Goal: Task Accomplishment & Management: Manage account settings

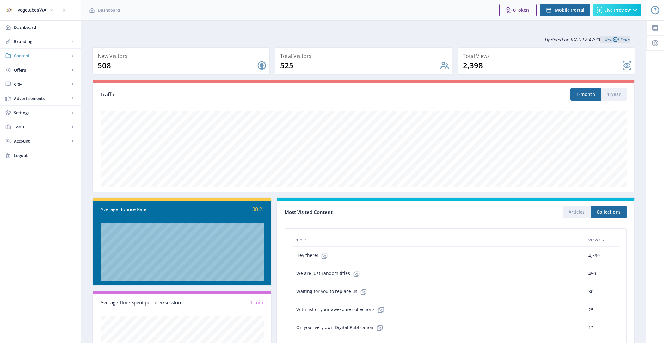
click at [63, 55] on span "Content" at bounding box center [42, 55] width 56 height 6
click at [55, 84] on span "Collections" at bounding box center [47, 84] width 54 height 6
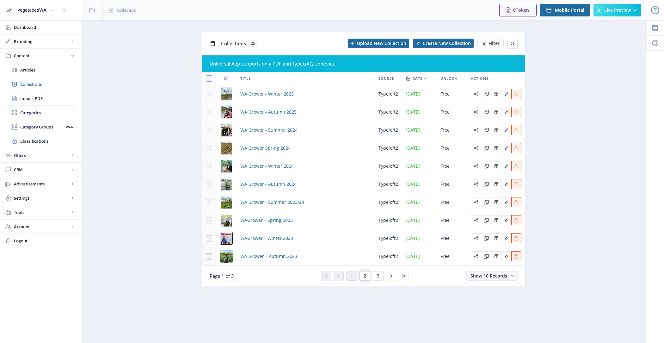
click at [366, 273] on button "2" at bounding box center [364, 275] width 11 height 9
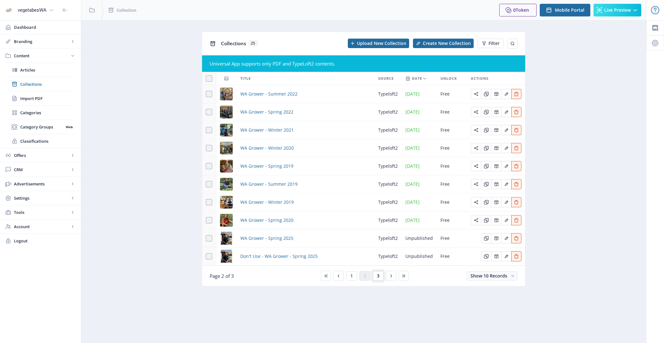
click at [377, 275] on span "3" at bounding box center [378, 275] width 3 height 5
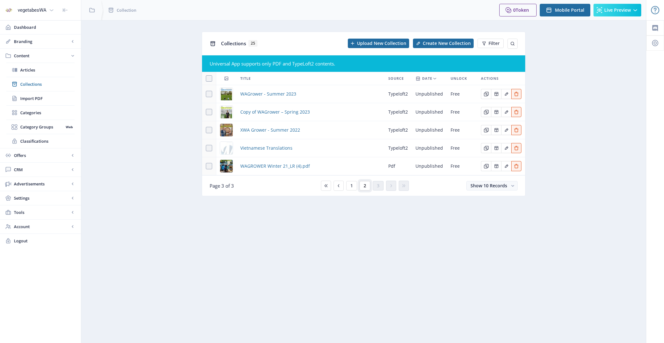
click at [365, 181] on button "2" at bounding box center [364, 185] width 11 height 9
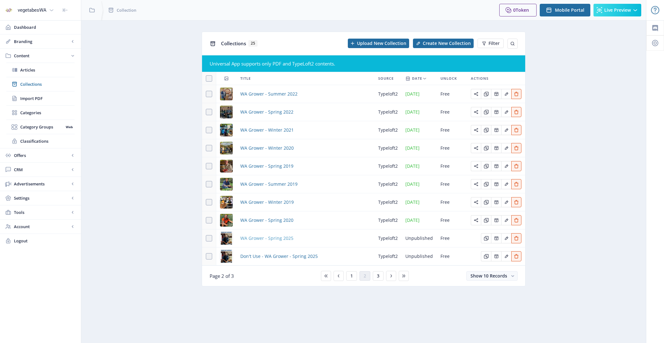
click at [285, 235] on span "WA Grower - Spring 2025" at bounding box center [266, 238] width 53 height 8
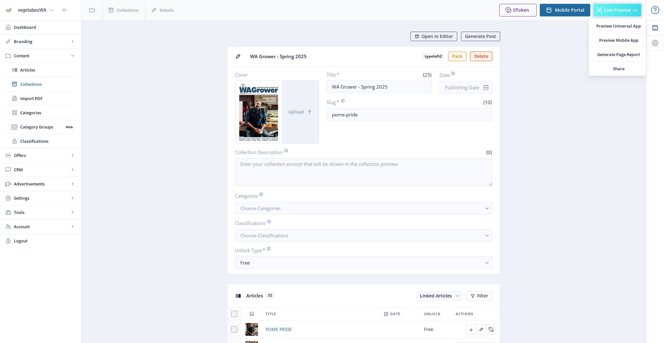
click at [610, 13] on span "Live Preview" at bounding box center [617, 10] width 27 height 5
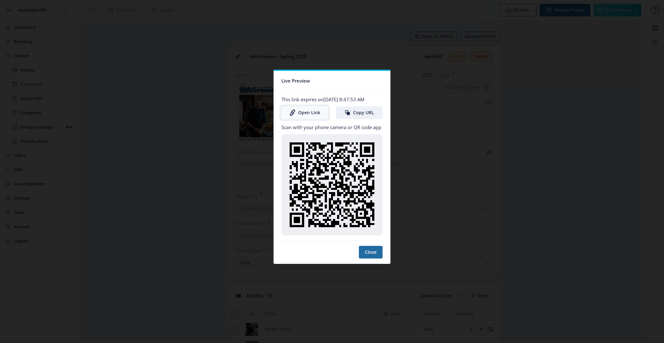
click at [296, 107] on link "Open Link" at bounding box center [304, 112] width 47 height 13
click at [375, 244] on nb-card-footer "Close" at bounding box center [332, 251] width 116 height 23
click at [375, 253] on button "Close" at bounding box center [371, 252] width 24 height 13
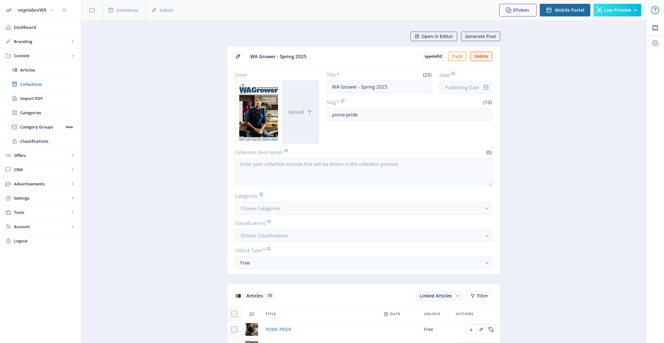
click at [484, 84] on icon "info" at bounding box center [486, 87] width 6 height 6
click at [472, 85] on input "Date" at bounding box center [465, 87] width 53 height 13
click at [493, 106] on rect at bounding box center [493, 105] width 6 height 6
click at [503, 175] on div "27" at bounding box center [507, 179] width 14 height 14
type input "Sep 27, 2025"
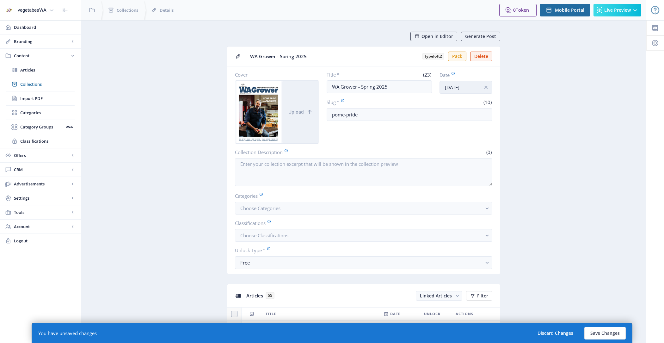
click at [465, 90] on input "Sep 27, 2025" at bounding box center [465, 87] width 53 height 13
click at [599, 334] on button "Save Changes" at bounding box center [604, 332] width 41 height 13
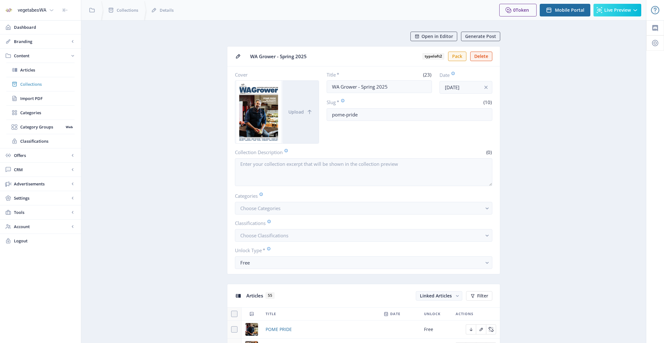
click at [48, 81] on span "Collections" at bounding box center [47, 84] width 54 height 6
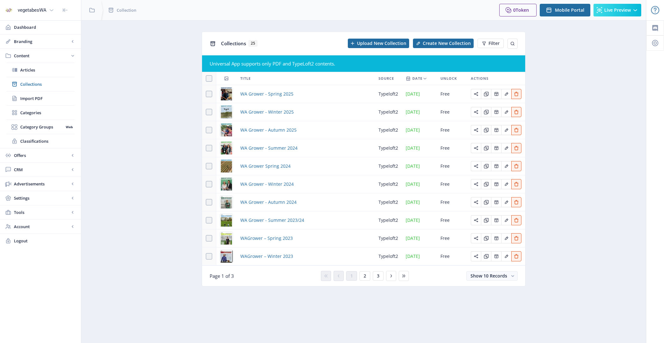
click at [248, 89] on td "WA Grower - Spring 2025" at bounding box center [305, 94] width 138 height 18
click at [251, 93] on span "WA Grower - Spring 2025" at bounding box center [266, 94] width 53 height 8
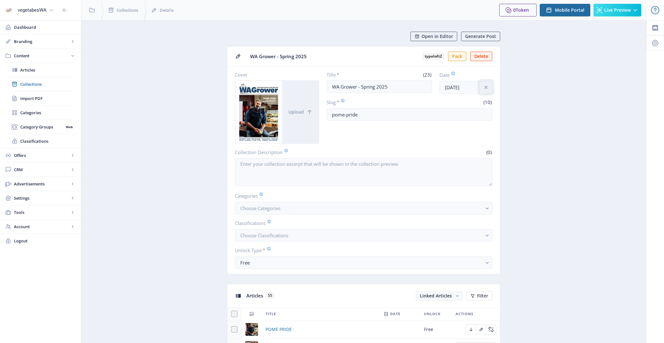
click at [485, 86] on icon "info" at bounding box center [485, 87] width 3 height 3
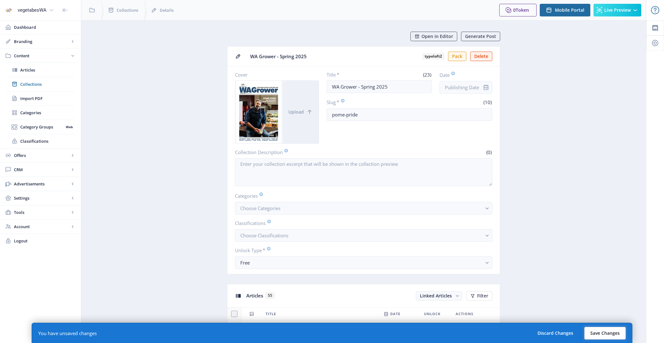
click at [612, 327] on button "Save Changes" at bounding box center [604, 332] width 41 height 13
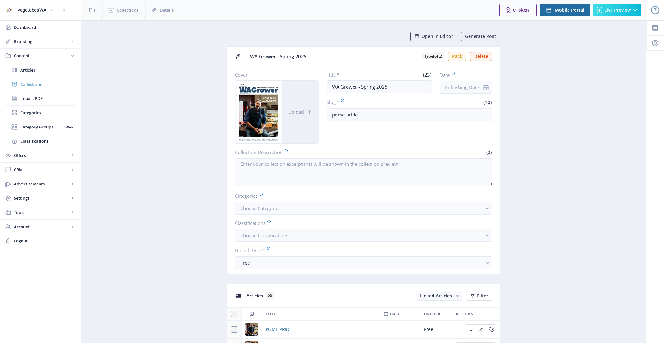
click at [46, 85] on span "Collections" at bounding box center [47, 84] width 54 height 6
